Goal: Find specific page/section: Find specific page/section

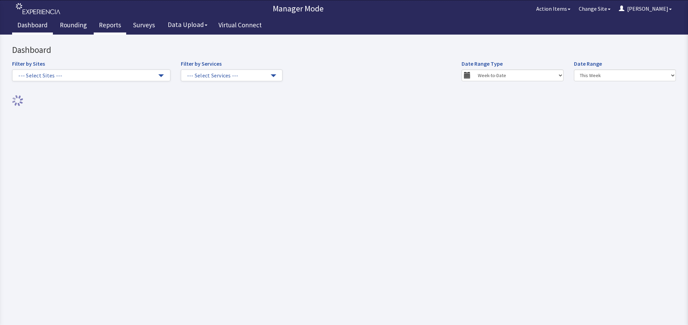
click at [109, 23] on link "Reports" at bounding box center [110, 25] width 33 height 17
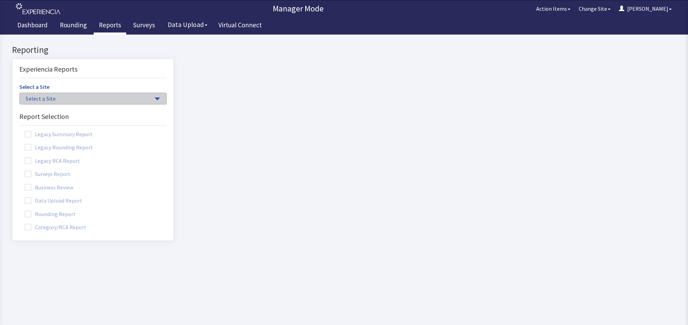
click at [149, 100] on button "Select a Site" at bounding box center [92, 99] width 147 height 12
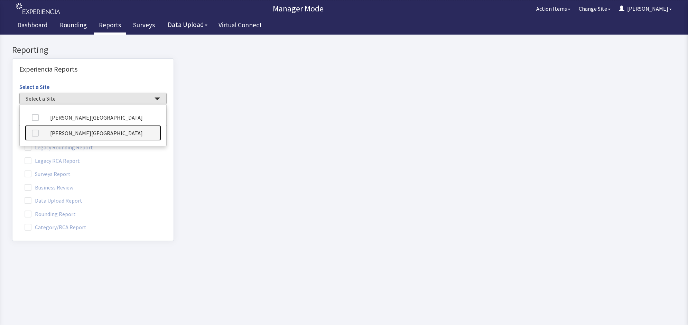
click at [120, 132] on link "[PERSON_NAME][GEOGRAPHIC_DATA]" at bounding box center [93, 133] width 136 height 16
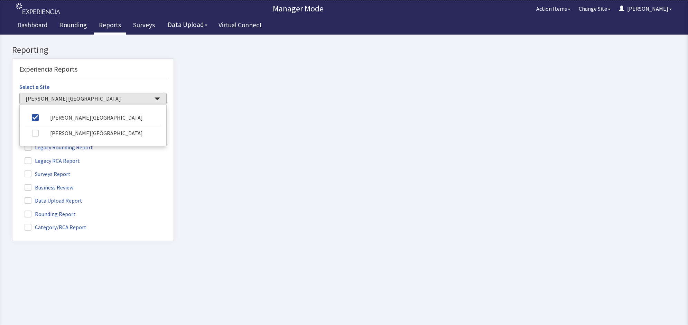
click at [32, 213] on label "Rounding Report" at bounding box center [50, 213] width 63 height 9
click at [12, 210] on input "Rounding Report" at bounding box center [12, 210] width 0 height 0
